Goal: Transaction & Acquisition: Subscribe to service/newsletter

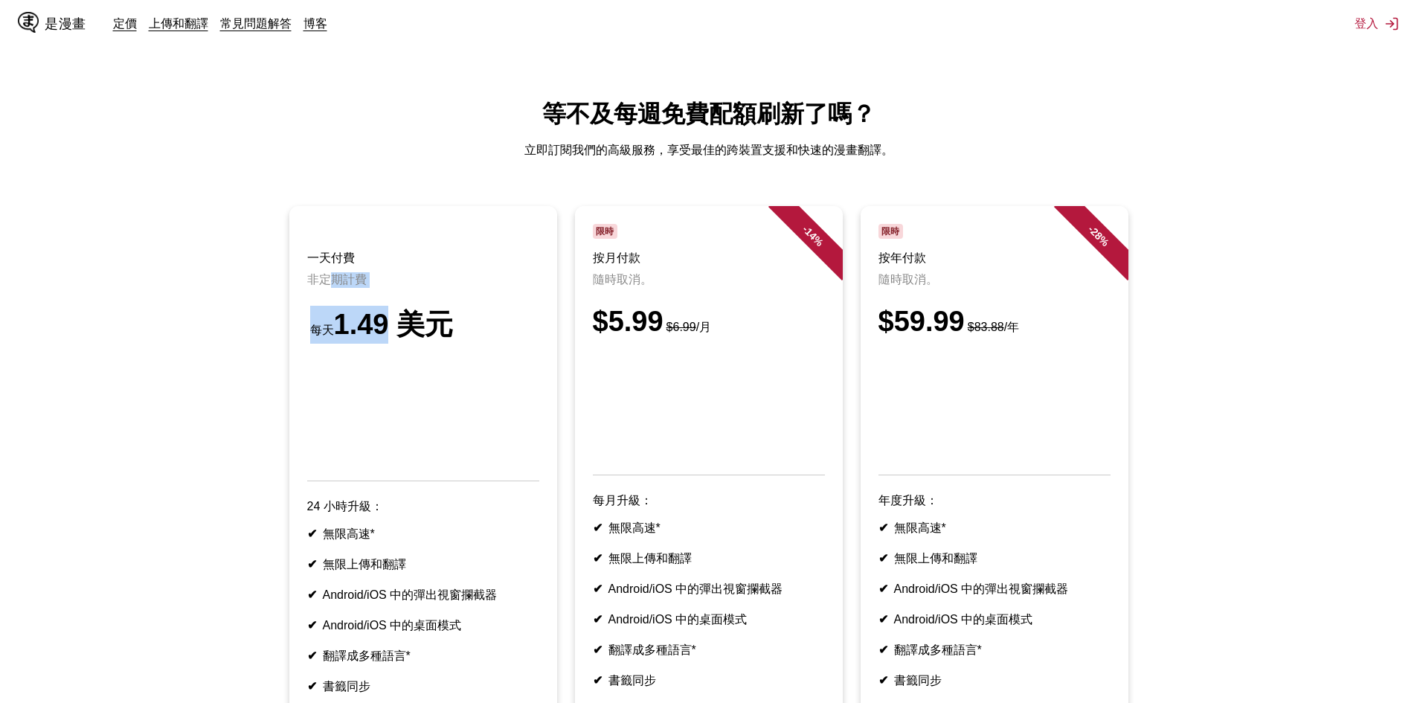
drag, startPoint x: 332, startPoint y: 290, endPoint x: 381, endPoint y: 319, distance: 57.0
click at [380, 319] on header "一天付費 非定期計費 每天 1.49 美元" at bounding box center [423, 352] width 232 height 257
click at [381, 319] on font "1.49 美元" at bounding box center [394, 324] width 120 height 31
drag, startPoint x: 433, startPoint y: 279, endPoint x: 466, endPoint y: 334, distance: 64.4
click at [466, 333] on header "一天付費 非定期計費 每天 1.49 美元" at bounding box center [423, 352] width 232 height 257
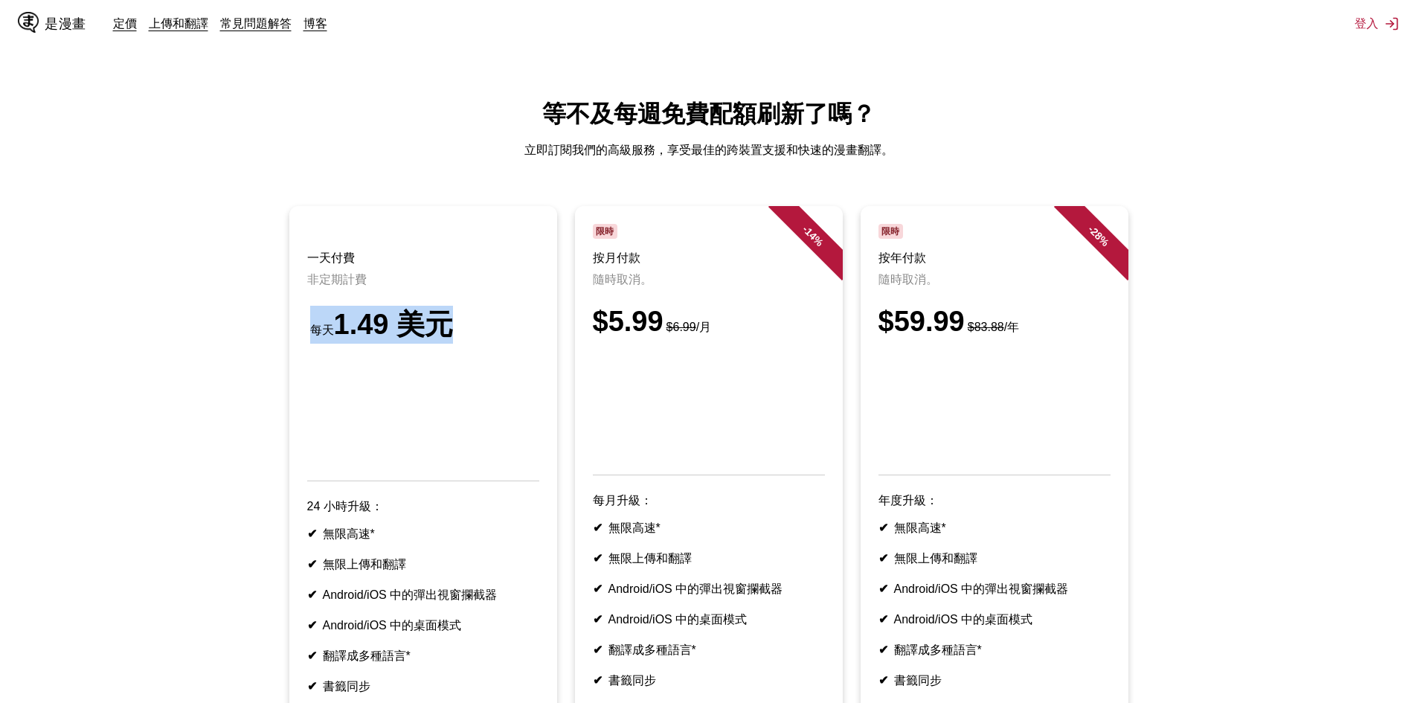
drag, startPoint x: 466, startPoint y: 334, endPoint x: 549, endPoint y: 251, distance: 117.3
click at [467, 334] on div "每天 1.49 美元" at bounding box center [423, 325] width 232 height 38
drag, startPoint x: 577, startPoint y: 259, endPoint x: 676, endPoint y: 336, distance: 124.6
click at [671, 333] on ul "一天付費 非定期計費 每天 1.49 美元 24 小時升級： ✔ 無限高速* ✔ 無限上傳和翻譯 ✔ Android/iOS 中的彈出視窗攔截器 ✔ Andr…" at bounding box center [708, 488] width 1393 height 564
click at [676, 333] on font "$6.99" at bounding box center [682, 327] width 30 height 13
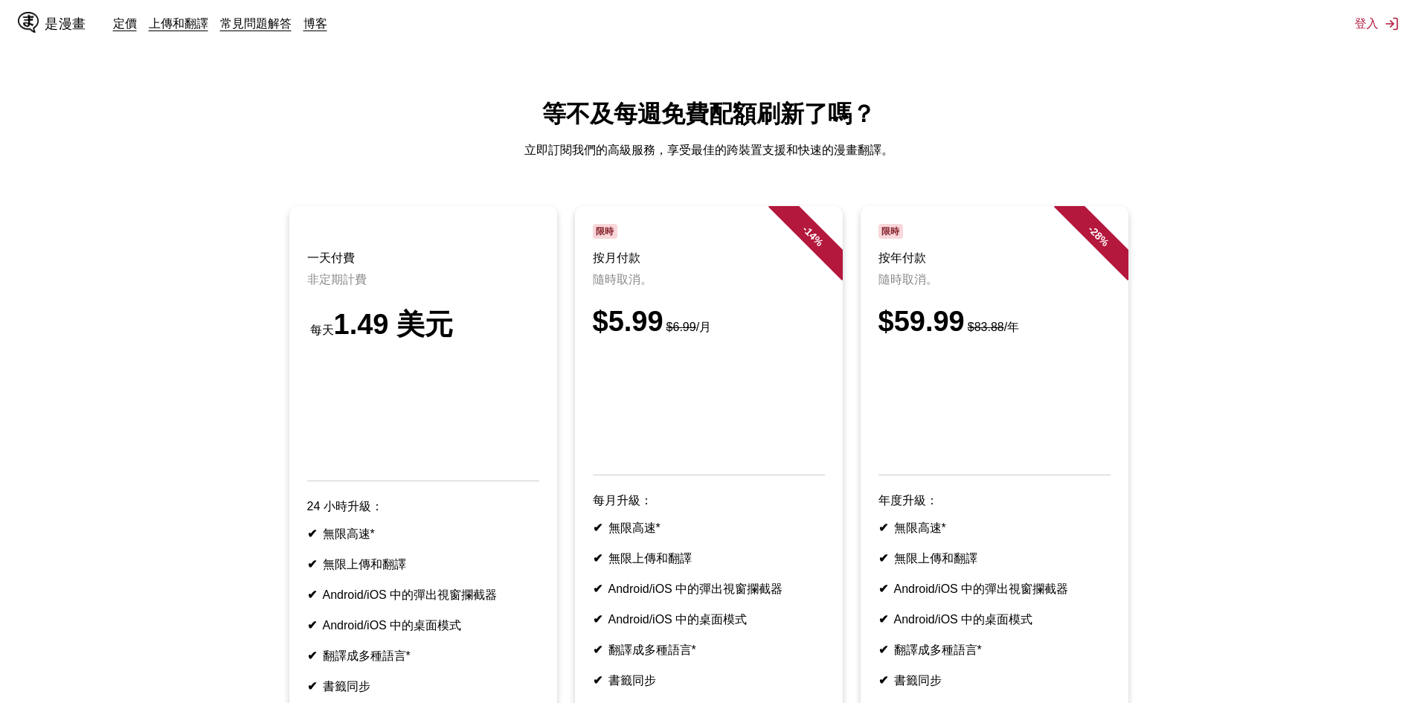
drag, startPoint x: 753, startPoint y: 339, endPoint x: 651, endPoint y: 307, distance: 107.1
click at [657, 309] on header "限時 按月付款 隨時取消。 $5.99 $6.99 /月" at bounding box center [709, 349] width 232 height 251
click at [650, 306] on header "限時 按月付款 隨時取消。 $5.99 $6.99 /月" at bounding box center [709, 349] width 232 height 251
drag, startPoint x: 565, startPoint y: 250, endPoint x: 712, endPoint y: 325, distance: 164.7
click at [710, 324] on li "- 14 % 限時 按月付款 隨時取消。 $5.99 $6.99 /月 每月升級： ✔ 無限高速* ✔ 無限上傳和翻譯 ✔ Android/iOS 中的彈出視…" at bounding box center [709, 479] width 286 height 546
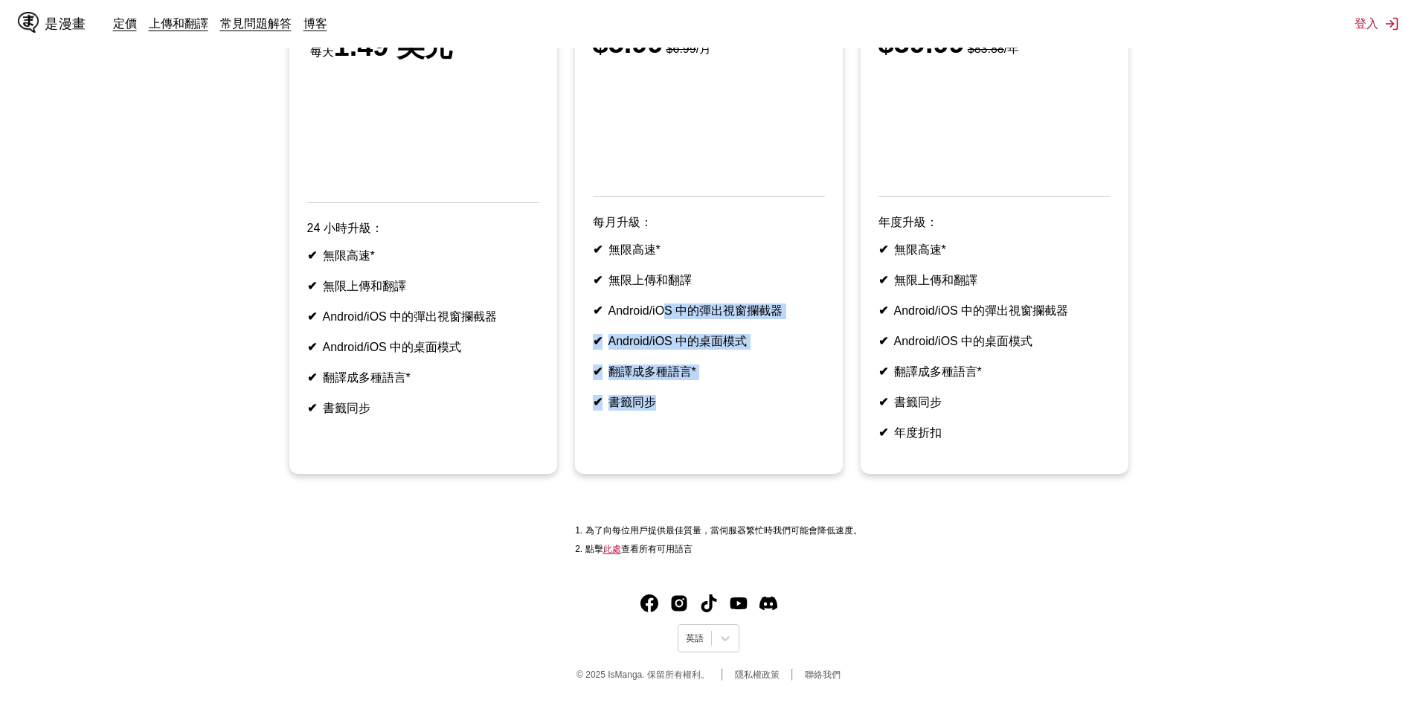
drag, startPoint x: 665, startPoint y: 320, endPoint x: 725, endPoint y: 432, distance: 126.5
click at [724, 430] on article "- 14 % 限時 按月付款 隨時取消。 $5.99 $6.99 /月 每月升級： ✔ 無限高速* ✔ 無限上傳和翻譯 ✔ Android/iOS 中的彈出視…" at bounding box center [709, 201] width 268 height 546
click at [729, 442] on article "- 14 % 限時 按月付款 隨時取消。 $5.99 $6.99 /月 每月升級： ✔ 無限高速* ✔ 無限上傳和翻譯 ✔ Android/iOS 中的彈出視…" at bounding box center [709, 201] width 268 height 546
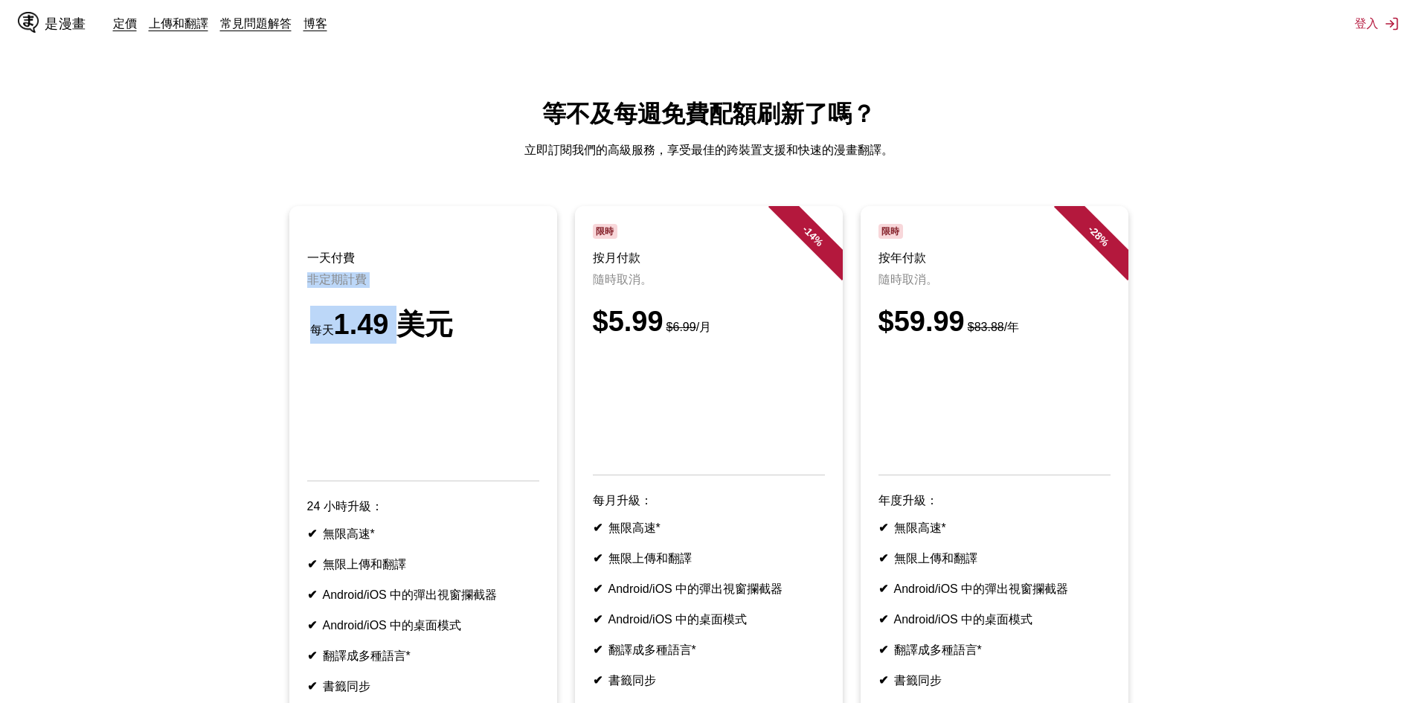
drag, startPoint x: 379, startPoint y: 271, endPoint x: 404, endPoint y: 318, distance: 53.3
click at [403, 315] on header "一天付費 非定期計費 每天 1.49 美元" at bounding box center [423, 352] width 232 height 257
click at [404, 318] on font "1.49 美元" at bounding box center [394, 324] width 120 height 31
drag, startPoint x: 454, startPoint y: 325, endPoint x: 374, endPoint y: 304, distance: 82.5
click at [375, 304] on header "一天付費 非定期計費 每天 1.49 美元" at bounding box center [423, 352] width 232 height 257
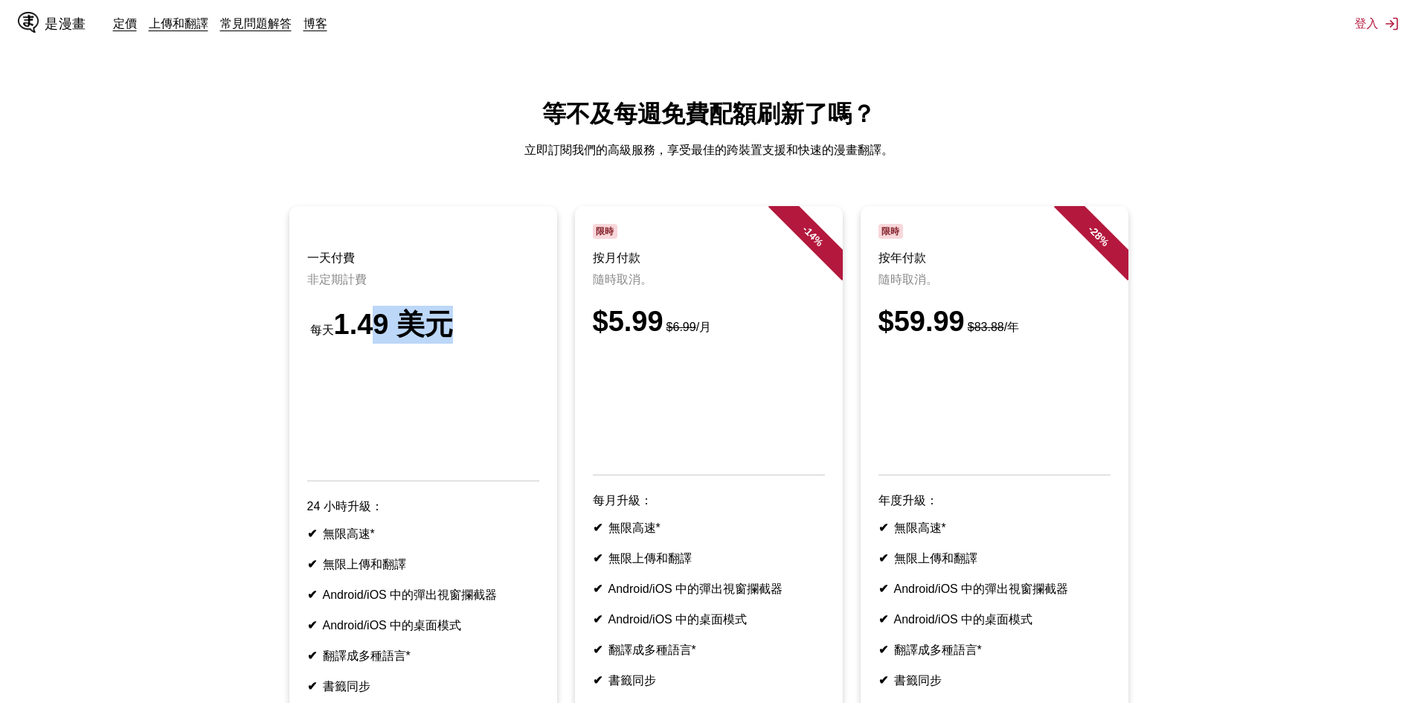
drag, startPoint x: 374, startPoint y: 304, endPoint x: 351, endPoint y: 272, distance: 39.4
click at [373, 304] on header "一天付費 非定期計費 每天 1.49 美元" at bounding box center [423, 352] width 232 height 257
drag, startPoint x: 351, startPoint y: 272, endPoint x: 565, endPoint y: 315, distance: 218.0
click at [495, 312] on header "一天付費 非定期計費 每天 1.49 美元" at bounding box center [423, 352] width 232 height 257
click at [682, 310] on header "限時 按月付款 隨時取消。 $5.99 $6.99 /月" at bounding box center [709, 349] width 232 height 251
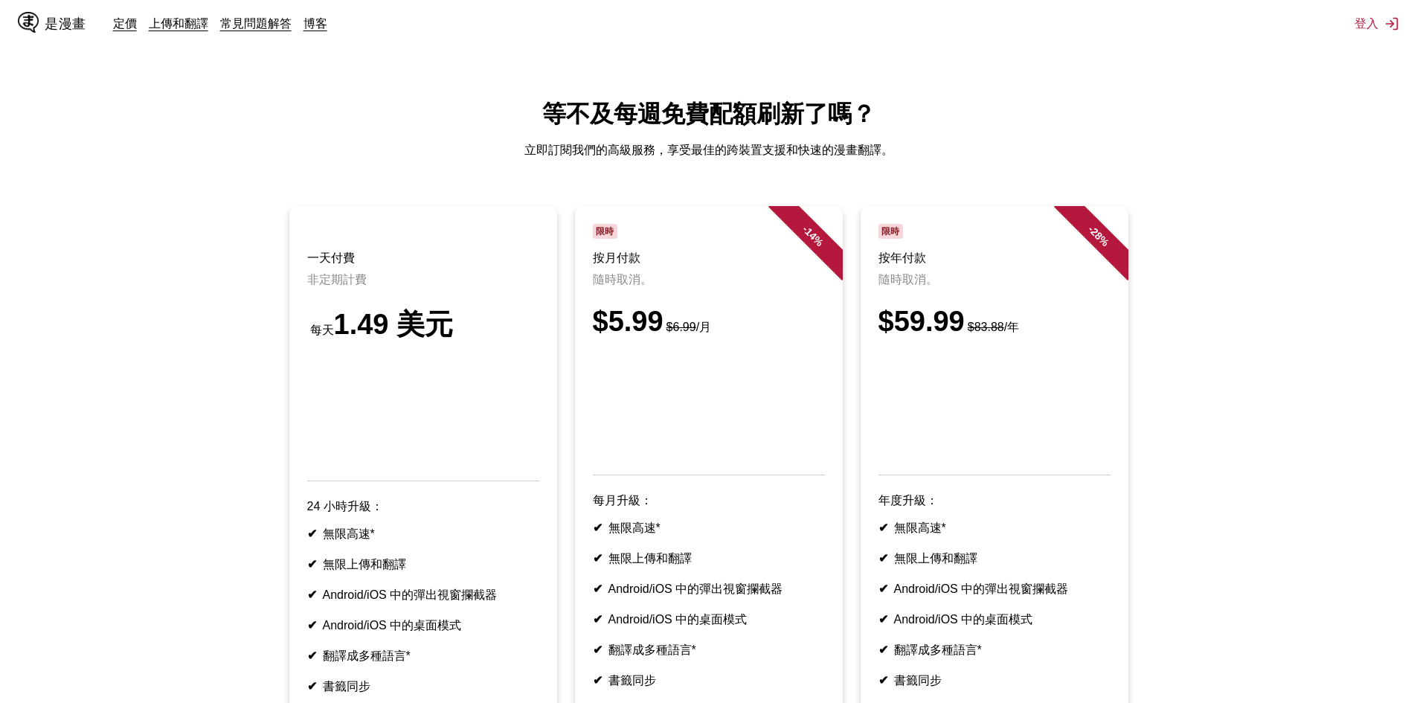
drag, startPoint x: 672, startPoint y: 274, endPoint x: 758, endPoint y: 318, distance: 96.8
click at [754, 315] on header "限時 按月付款 隨時取消。 $5.99 $6.99 /月" at bounding box center [709, 349] width 232 height 251
click at [758, 318] on div "$5.99 $6.99 /月" at bounding box center [709, 322] width 232 height 32
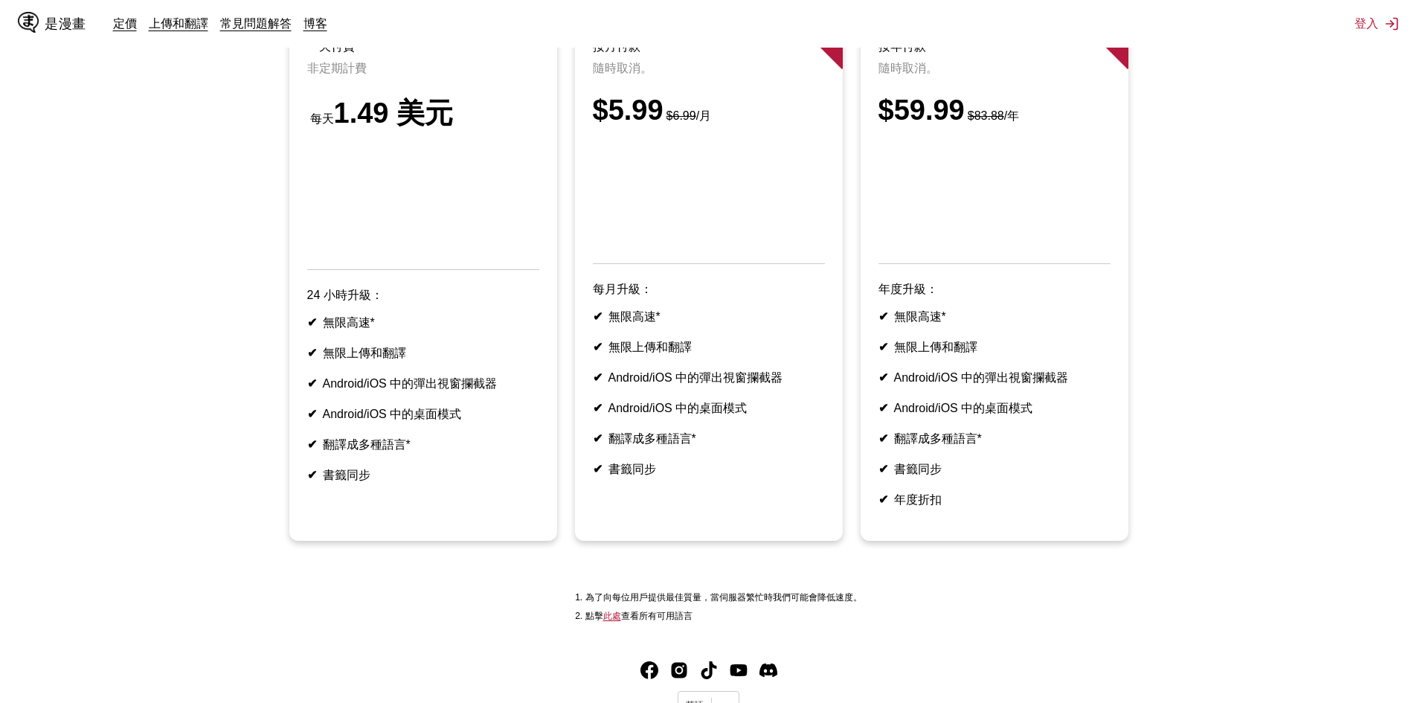
scroll to position [223, 0]
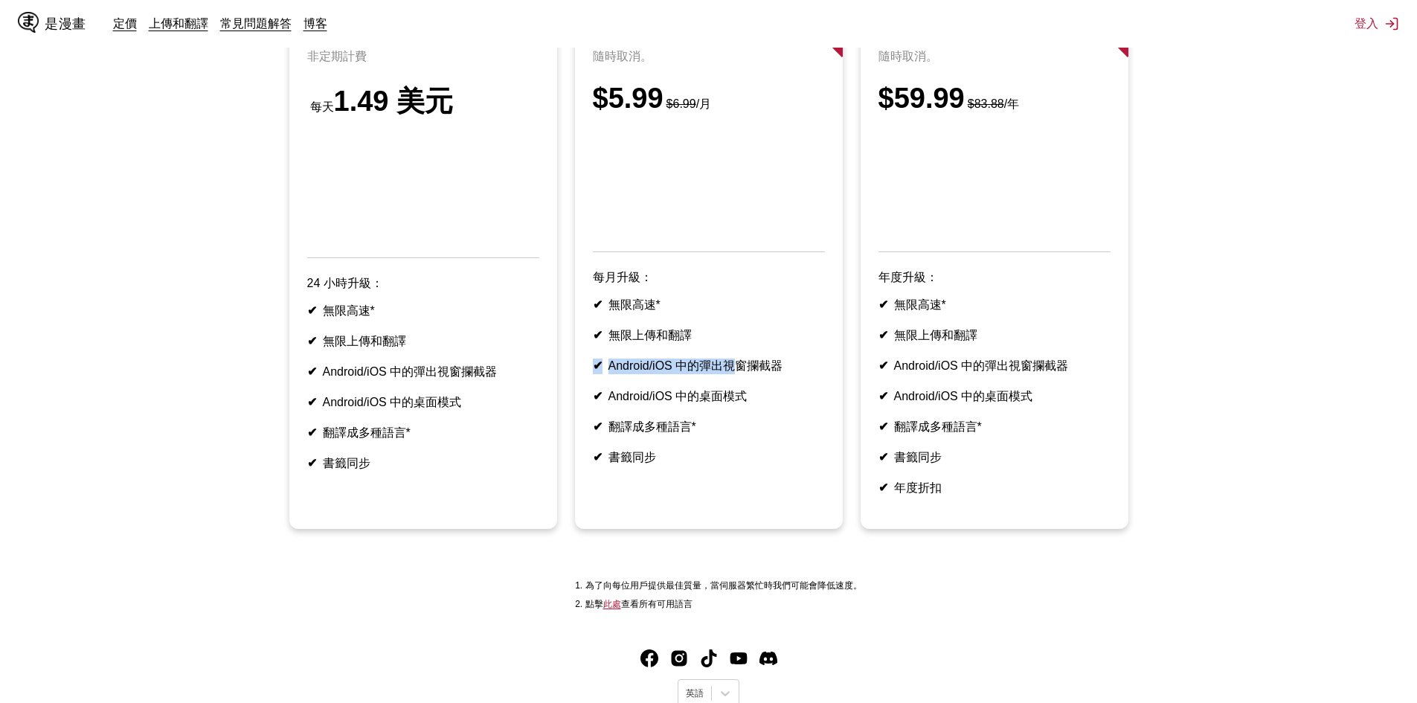
drag, startPoint x: 732, startPoint y: 369, endPoint x: 737, endPoint y: 391, distance: 22.0
click at [736, 389] on ul "✔ 無限高速* ✔ 無限上傳和翻譯 ✔ Android/iOS 中的彈出視窗攔截器 ✔ Android/iOS 中的桌面模式 ✔ 翻譯成多種語言* ✔ 書籤同步" at bounding box center [709, 382] width 232 height 168
click at [737, 372] on font "Android/iOS 中的彈出視窗攔截器" at bounding box center [696, 365] width 175 height 13
click at [759, 439] on ul "✔ 無限高速* ✔ 無限上傳和翻譯 ✔ Android/iOS 中的彈出視窗攔截器 ✔ Android/iOS 中的桌面模式 ✔ 翻譯成多種語言* ✔ 書籤同步" at bounding box center [709, 382] width 232 height 168
drag, startPoint x: 762, startPoint y: 422, endPoint x: 679, endPoint y: 321, distance: 130.5
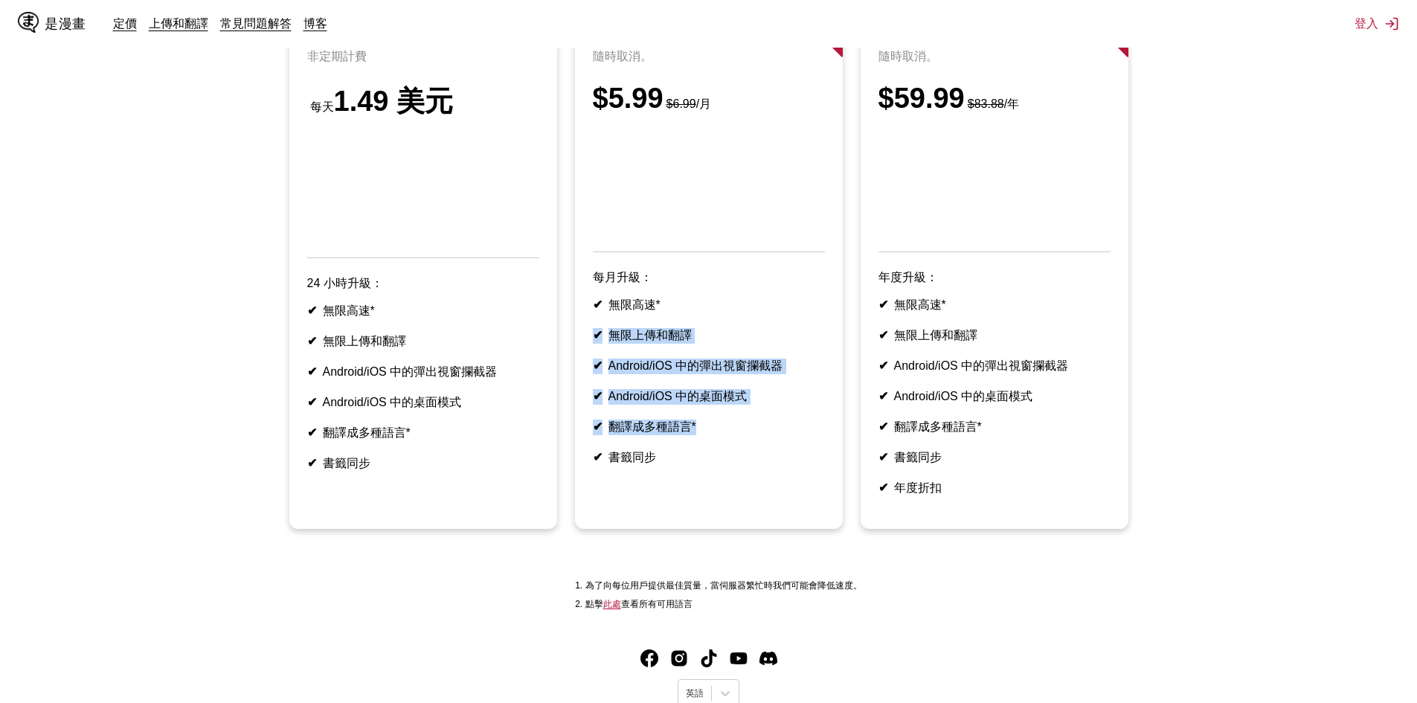
click at [684, 330] on ul "✔ 無限高速* ✔ 無限上傳和翻譯 ✔ Android/iOS 中的彈出視窗攔截器 ✔ Android/iOS 中的桌面模式 ✔ 翻譯成多種語言* ✔ 書籤同步" at bounding box center [709, 382] width 232 height 168
click at [679, 313] on li "✔ 無限高速*" at bounding box center [709, 306] width 232 height 16
drag, startPoint x: 664, startPoint y: 304, endPoint x: 731, endPoint y: 403, distance: 119.5
click at [730, 402] on article "- 14 % 限時 按月付款 隨時取消。 $5.99 $6.99 /月 每月升級： ✔ 無限高速* ✔ 無限上傳和翻譯 ✔ Android/iOS 中的彈出視…" at bounding box center [709, 256] width 268 height 546
drag, startPoint x: 731, startPoint y: 403, endPoint x: 769, endPoint y: 441, distance: 53.7
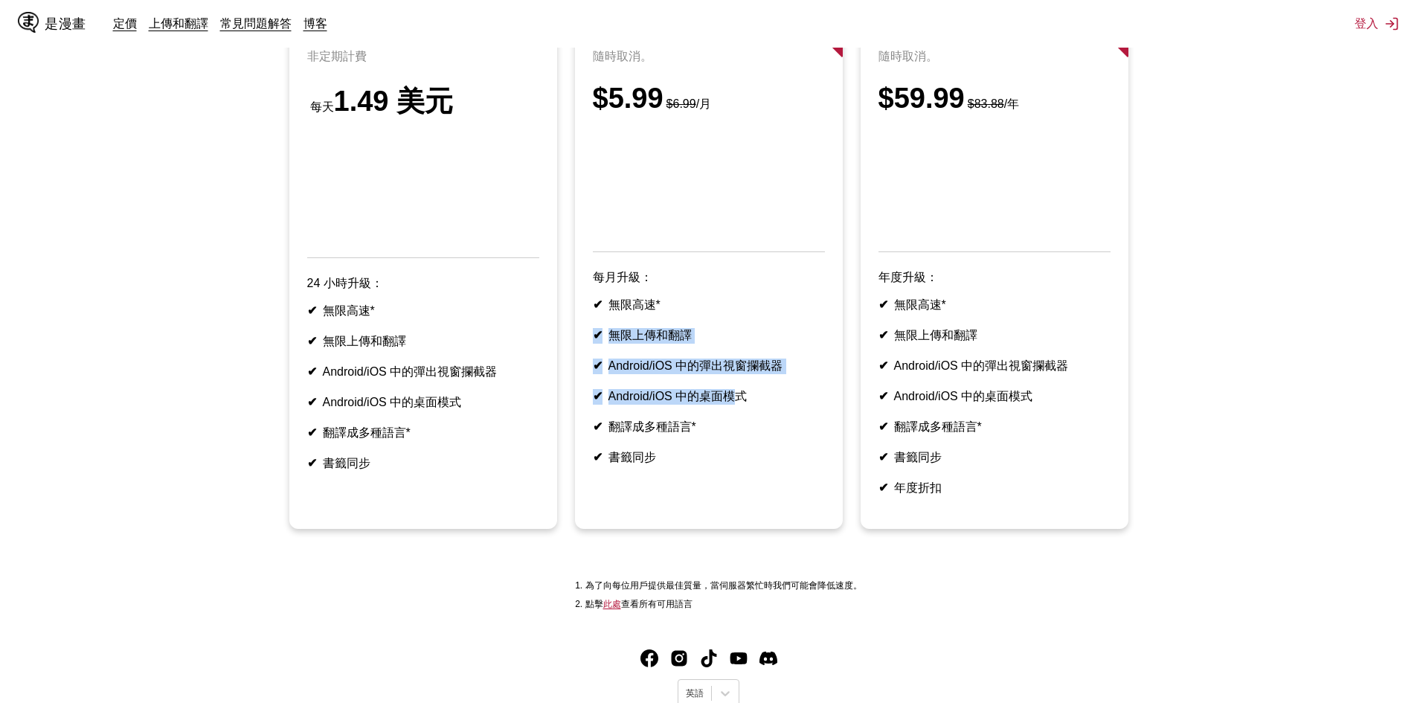
click at [731, 403] on ul "✔ 無限高速* ✔ 無限上傳和翻譯 ✔ Android/iOS 中的彈出視窗攔截器 ✔ Android/iOS 中的桌面模式 ✔ 翻譯成多種語言* ✔ 書籤同步" at bounding box center [709, 382] width 232 height 168
drag, startPoint x: 769, startPoint y: 441, endPoint x: 690, endPoint y: 320, distance: 144.3
click at [695, 327] on ul "✔ 無限高速* ✔ 無限上傳和翻譯 ✔ Android/iOS 中的彈出視窗攔截器 ✔ Android/iOS 中的桌面模式 ✔ 翻譯成多種語言* ✔ 書籤同步" at bounding box center [709, 382] width 232 height 168
click at [690, 313] on li "✔ 無限高速*" at bounding box center [709, 306] width 232 height 16
click at [755, 466] on ul "✔ 無限高速* ✔ 無限上傳和翻譯 ✔ Android/iOS 中的彈出視窗攔截器 ✔ Android/iOS 中的桌面模式 ✔ 翻譯成多種語言* ✔ 書籤同步" at bounding box center [709, 382] width 232 height 168
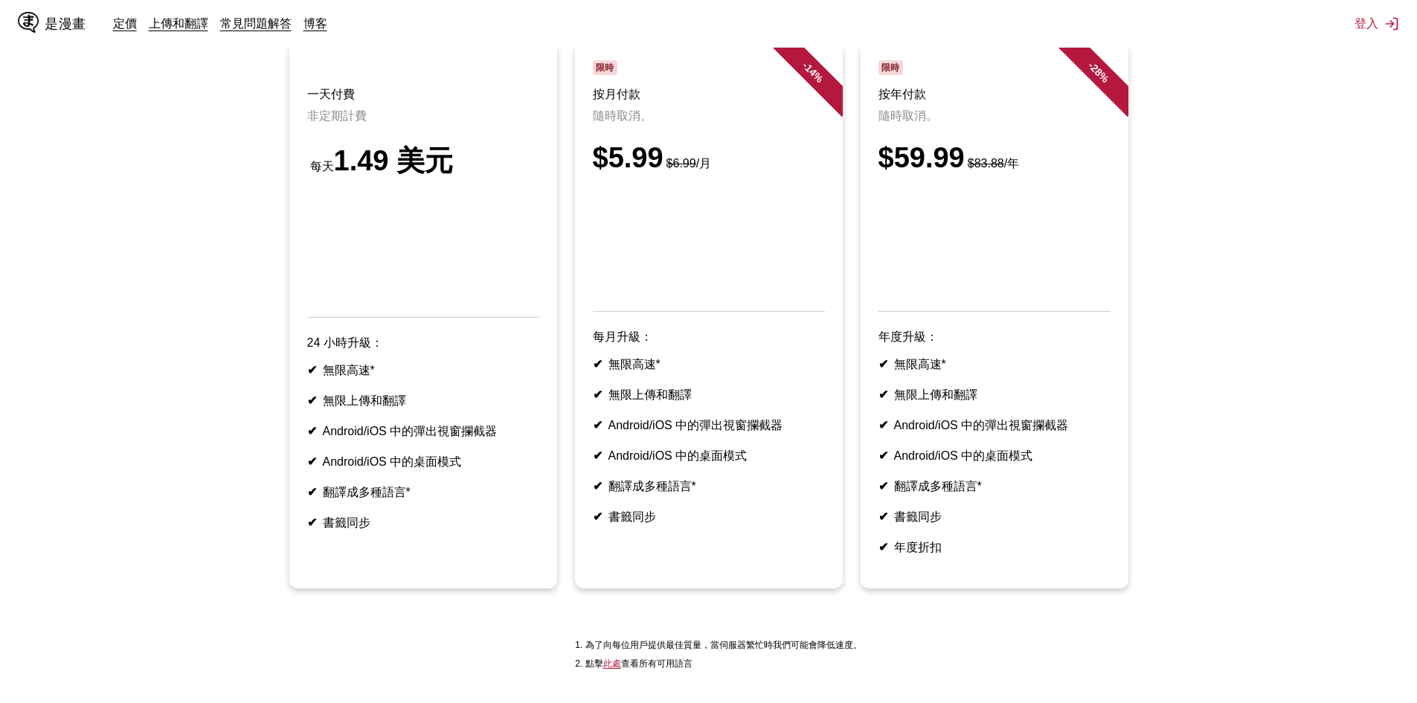
scroll to position [0, 0]
